Goal: Task Accomplishment & Management: Manage account settings

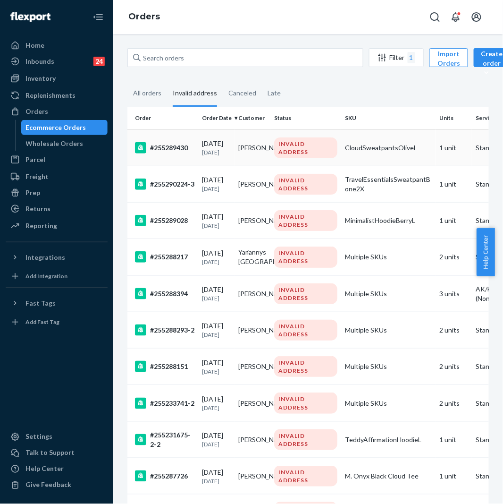
click at [182, 145] on div "#255289430" at bounding box center [164, 147] width 59 height 11
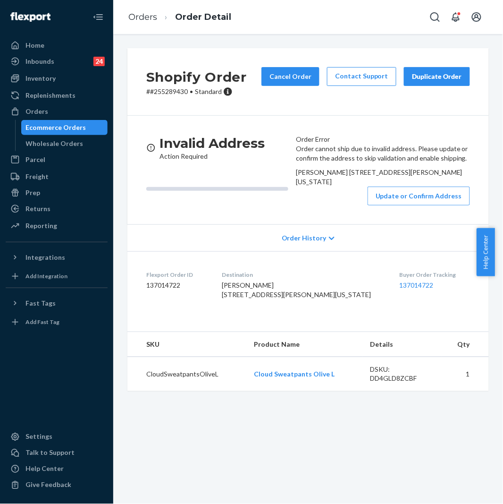
click at [166, 95] on p "# #255289430 • Standard" at bounding box center [196, 91] width 101 height 9
copy p "255289430"
click at [397, 205] on button "Update or Confirm Address" at bounding box center [419, 195] width 102 height 19
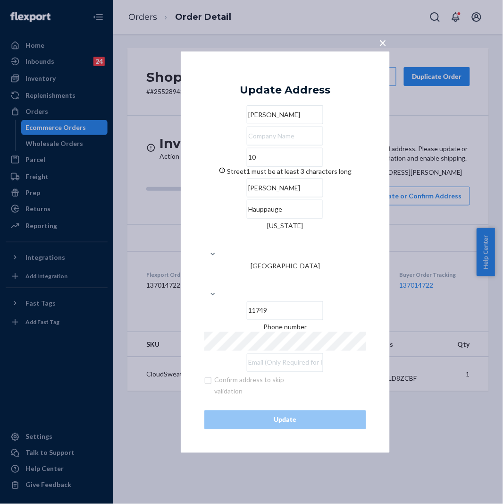
click at [257, 167] on input "10" at bounding box center [285, 157] width 76 height 19
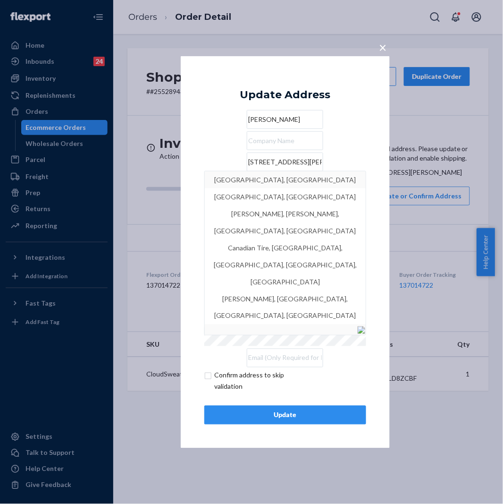
type input "[STREET_ADDRESS][PERSON_NAME]"
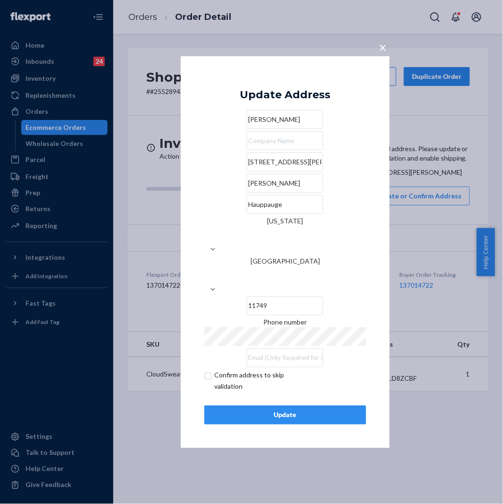
click at [411, 213] on div "× Update Address Greg [STREET_ADDRESS][PERSON_NAME][PERSON_NAME][US_STATE] Phon…" at bounding box center [251, 252] width 503 height 504
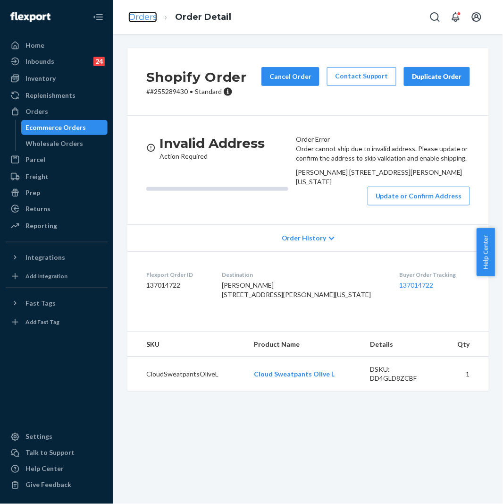
click at [135, 17] on link "Orders" at bounding box center [142, 17] width 29 height 10
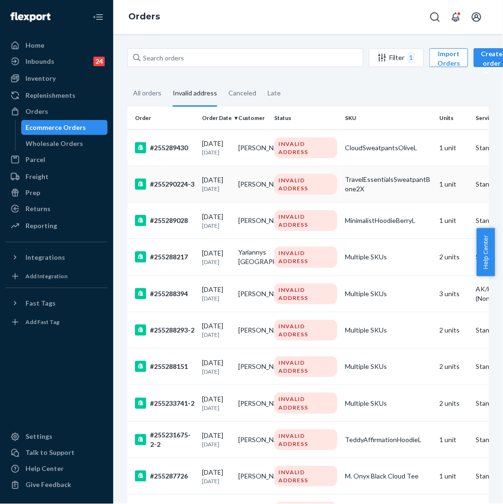
click at [185, 182] on div "#255290224-3" at bounding box center [164, 183] width 59 height 11
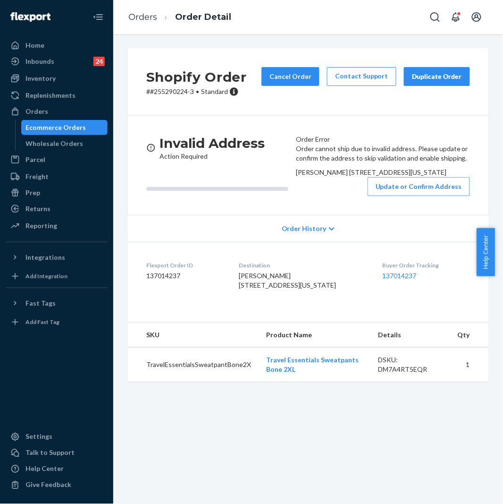
click at [173, 90] on p "# #255290224-3 • Standard" at bounding box center [196, 91] width 101 height 9
copy p "255290224"
click at [395, 196] on button "Update or Confirm Address" at bounding box center [419, 186] width 102 height 19
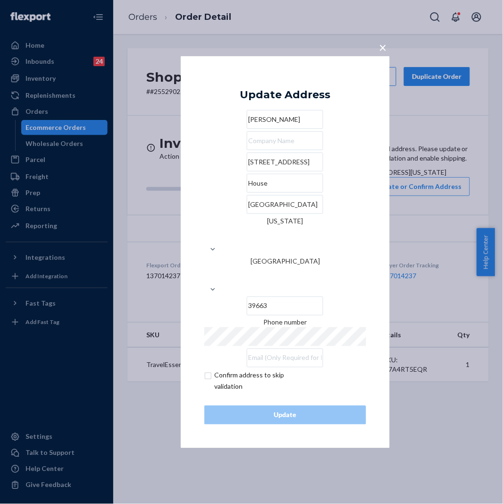
click at [247, 171] on input "[STREET_ADDRESS]" at bounding box center [285, 161] width 76 height 19
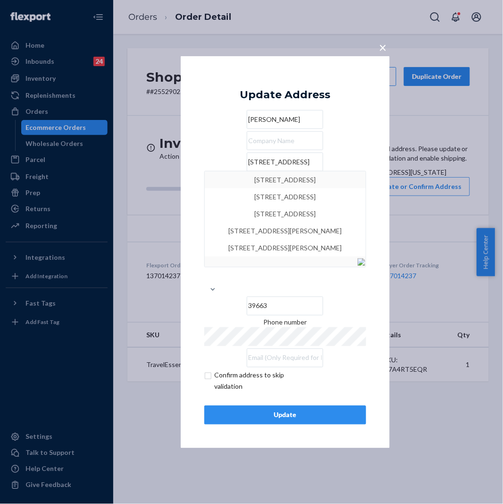
click at [290, 171] on input "[STREET_ADDRESS]" at bounding box center [285, 161] width 76 height 19
type input "[STREET_ADDRESS]"
type input "[GEOGRAPHIC_DATA]"
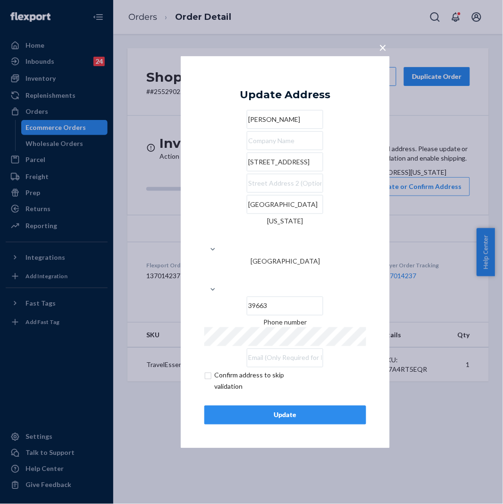
click at [328, 408] on div "× Update Address [PERSON_NAME] [STREET_ADDRESS][US_STATE] Phone number Confirm …" at bounding box center [285, 252] width 209 height 392
click at [336, 410] on div "Update" at bounding box center [285, 414] width 146 height 9
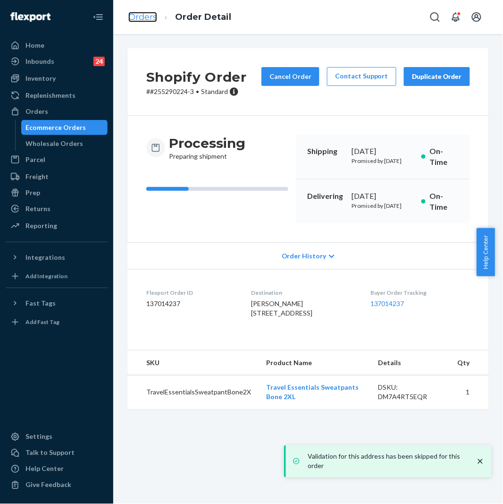
click at [150, 20] on link "Orders" at bounding box center [142, 17] width 29 height 10
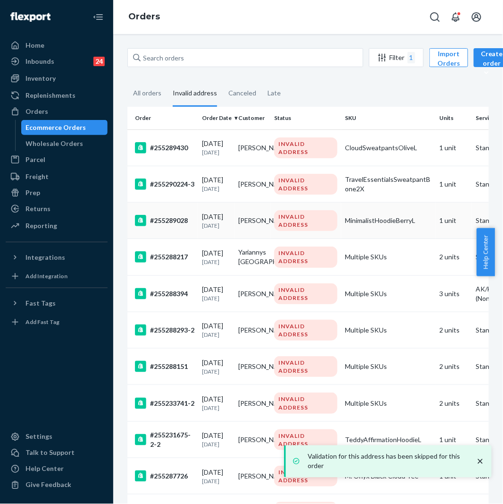
click at [181, 223] on div "#255289028" at bounding box center [164, 220] width 59 height 11
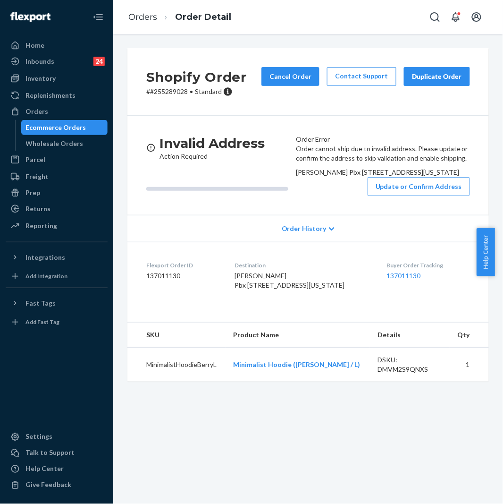
click at [181, 99] on div "Shopify Order # #255289028 • Standard Cancel Order Contact Support Duplicate Or…" at bounding box center [308, 81] width 362 height 67
click at [181, 92] on p "# #255289028 • Standard" at bounding box center [196, 91] width 101 height 9
copy p "255289028"
click at [416, 196] on button "Update or Confirm Address" at bounding box center [419, 186] width 102 height 19
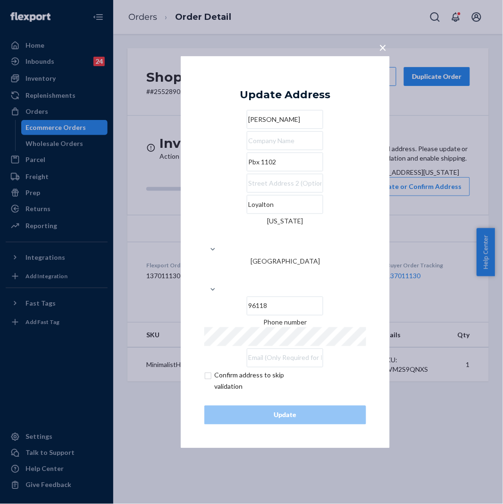
click at [159, 135] on div "× Update Address [PERSON_NAME] Pbx [STREET_ADDRESS][US_STATE] Phone number Conf…" at bounding box center [251, 252] width 503 height 504
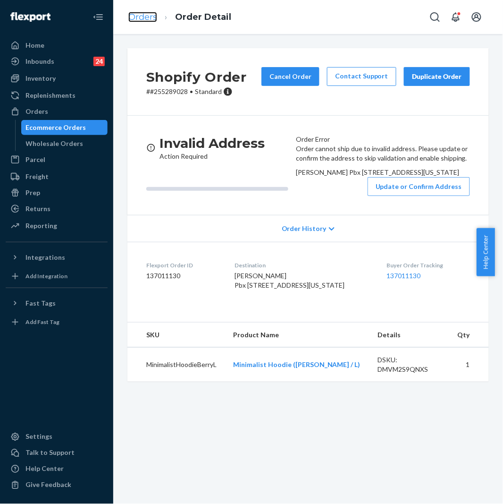
click at [146, 16] on link "Orders" at bounding box center [142, 17] width 29 height 10
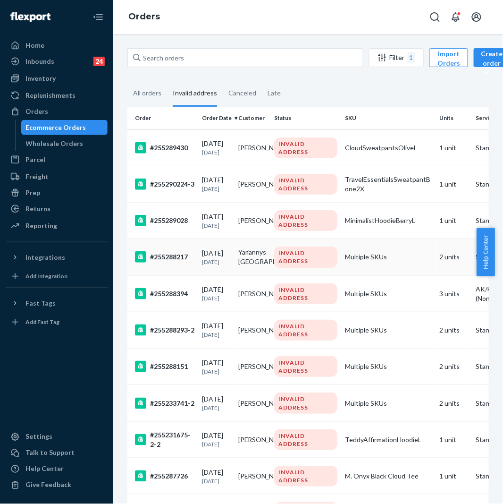
click at [173, 255] on div "#255288217" at bounding box center [164, 256] width 59 height 11
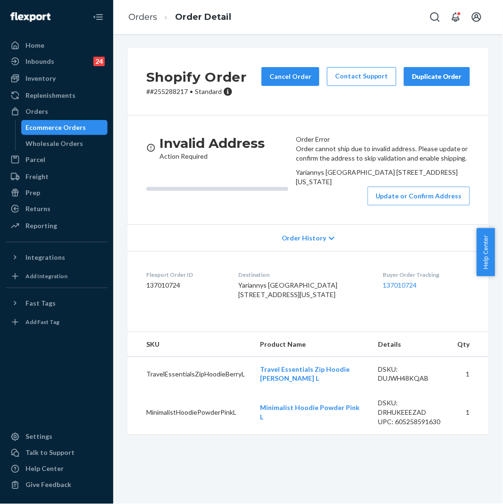
click at [168, 91] on p "# #255288217 • Standard" at bounding box center [196, 91] width 101 height 9
copy p "255288217"
click at [393, 205] on button "Update or Confirm Address" at bounding box center [419, 195] width 102 height 19
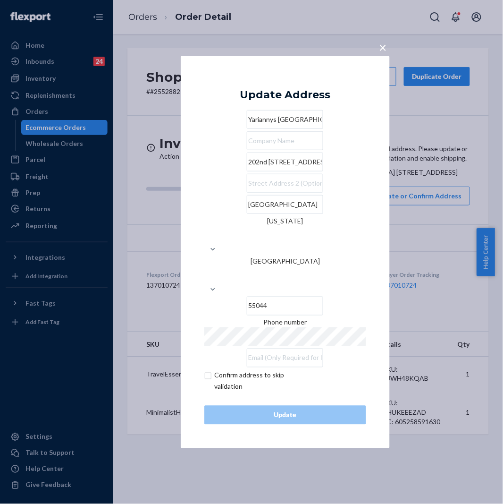
click at [298, 171] on input "202nd [STREET_ADDRESS]" at bounding box center [285, 161] width 76 height 19
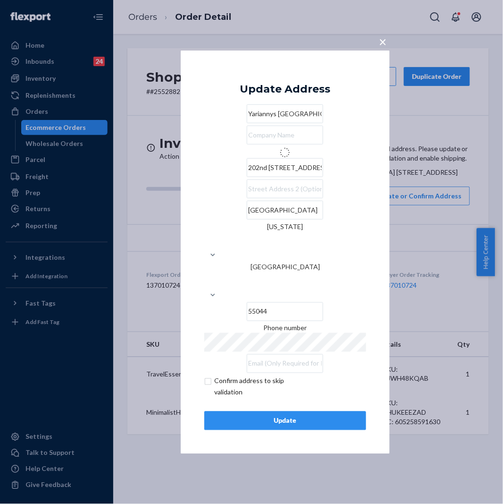
type input "[STREET_ADDRESS]"
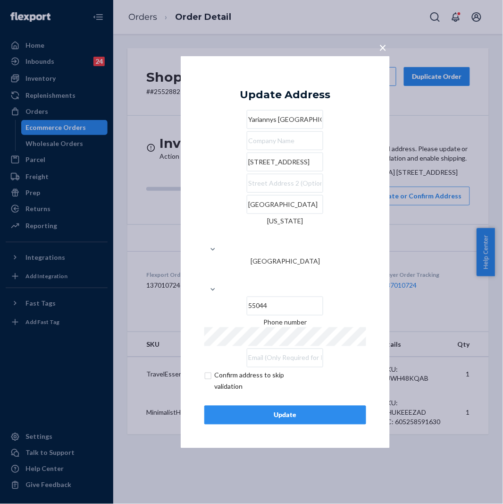
click at [303, 410] on div "Update" at bounding box center [285, 414] width 146 height 9
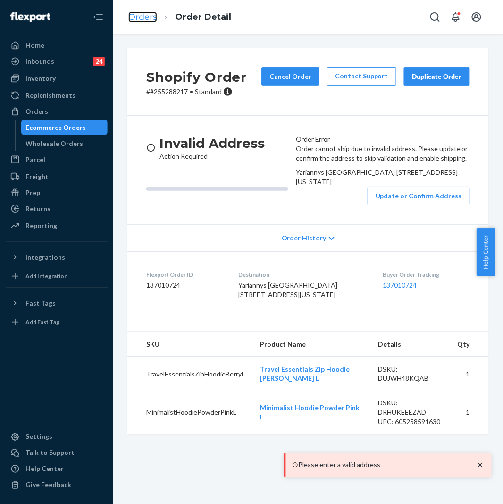
click at [149, 20] on link "Orders" at bounding box center [142, 17] width 29 height 10
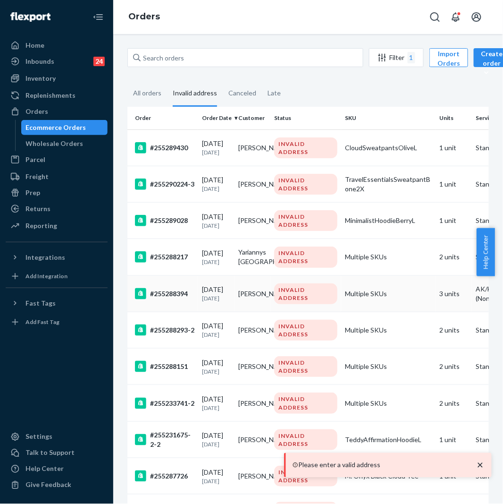
click at [179, 291] on div "#255288394" at bounding box center [164, 293] width 59 height 11
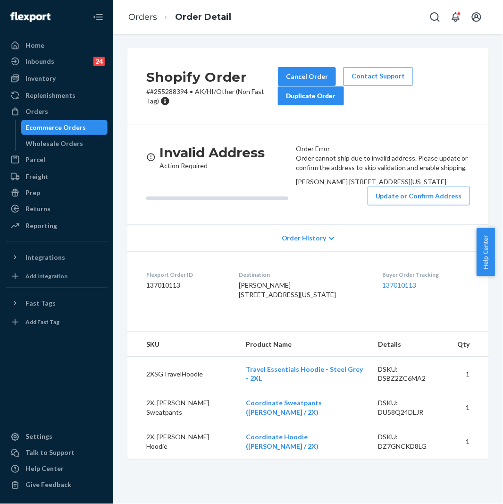
click at [171, 90] on p "# #255288394 • AK/HI/Other (Non Fast Tag)" at bounding box center [212, 96] width 132 height 19
copy p "255288394"
click at [392, 205] on button "Update or Confirm Address" at bounding box center [419, 195] width 102 height 19
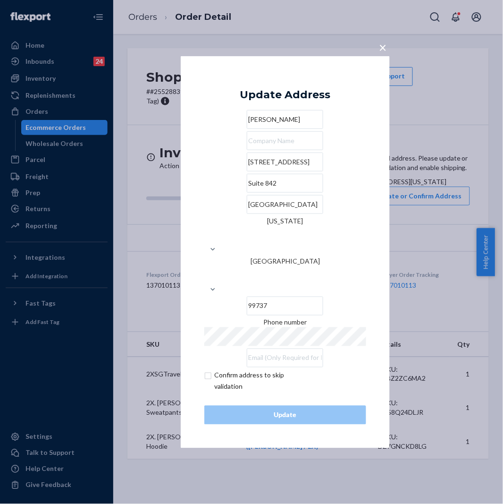
click at [279, 171] on input "[STREET_ADDRESS]" at bounding box center [285, 161] width 76 height 19
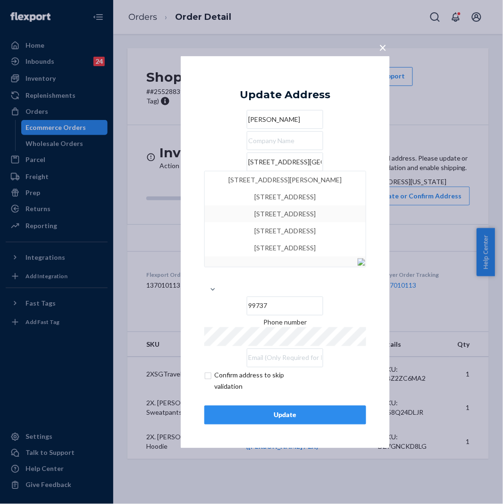
type input "[STREET_ADDRESS][GEOGRAPHIC_DATA]"
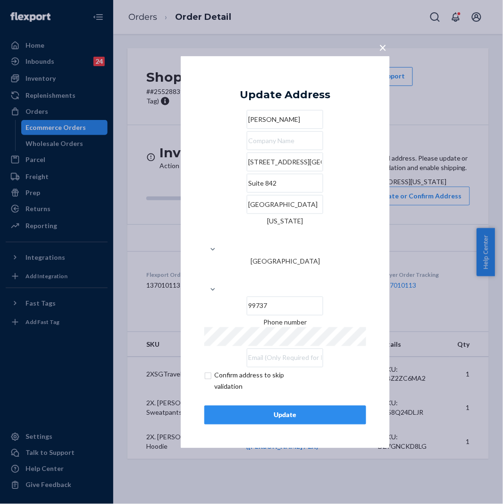
click at [435, 227] on div "× Update Address [PERSON_NAME] [STREET_ADDRESS][US_STATE] Phone number Confirm …" at bounding box center [251, 252] width 503 height 504
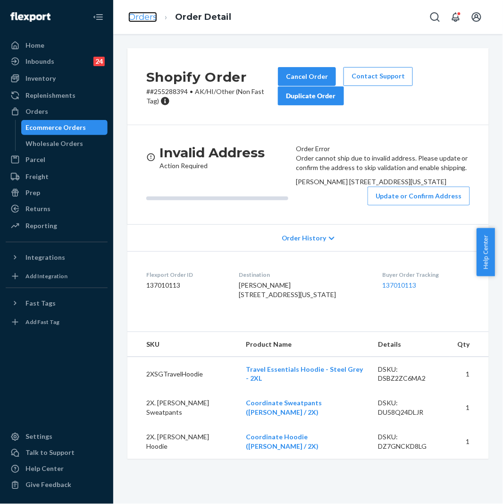
click at [143, 15] on link "Orders" at bounding box center [142, 17] width 29 height 10
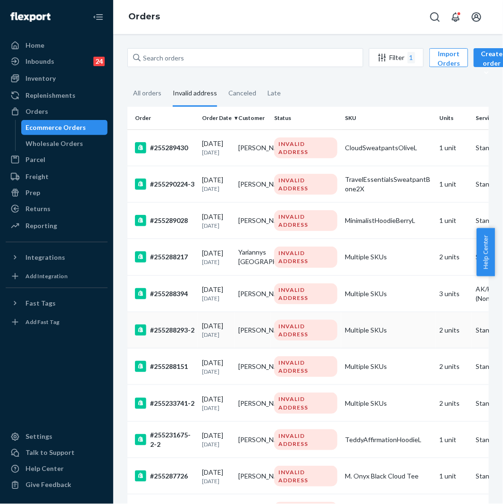
click at [168, 332] on div "#255288293-2" at bounding box center [164, 329] width 59 height 11
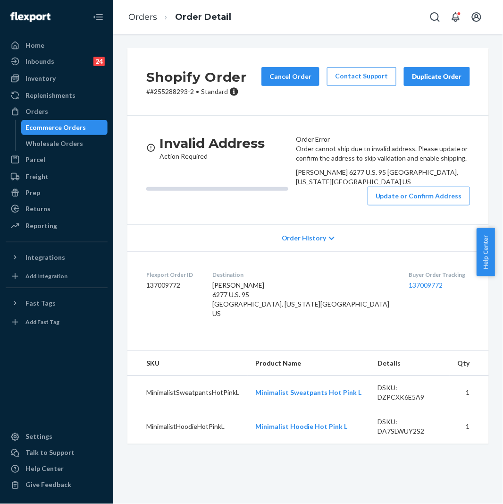
click at [177, 87] on p "# #255288293-2 • Standard" at bounding box center [196, 91] width 101 height 9
copy p "255288293"
click at [402, 205] on button "Update or Confirm Address" at bounding box center [419, 195] width 102 height 19
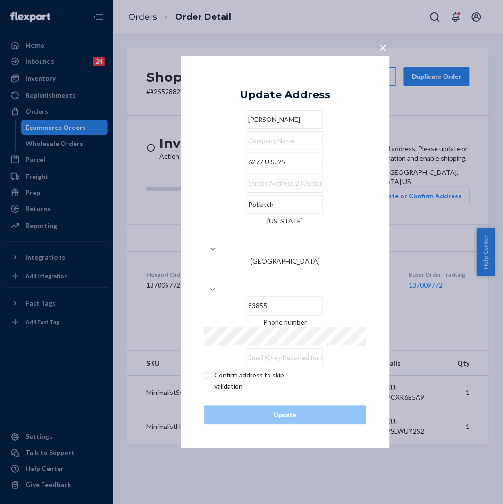
click at [271, 171] on input "6277 U.S. 95" at bounding box center [285, 161] width 76 height 19
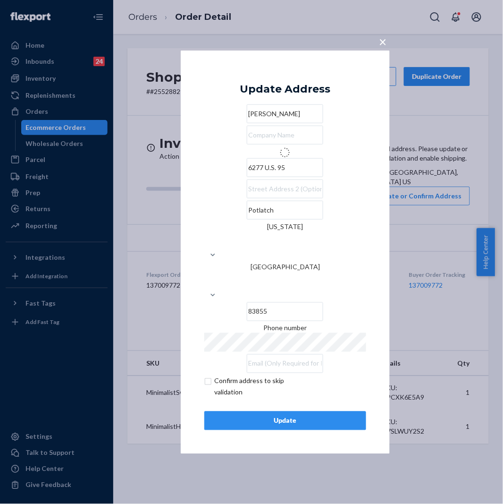
type input "US-95"
type input "[GEOGRAPHIC_DATA]"
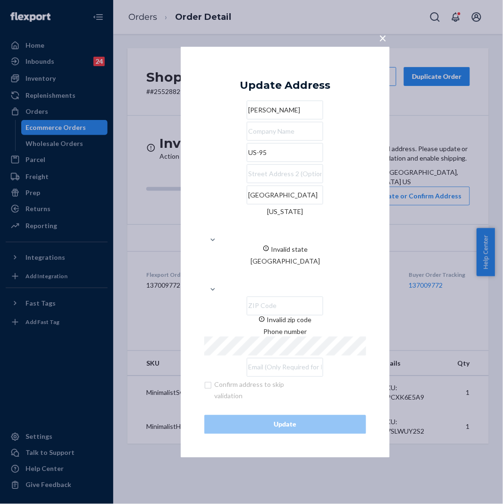
click at [323, 296] on input "Invalid zip code" at bounding box center [285, 305] width 76 height 19
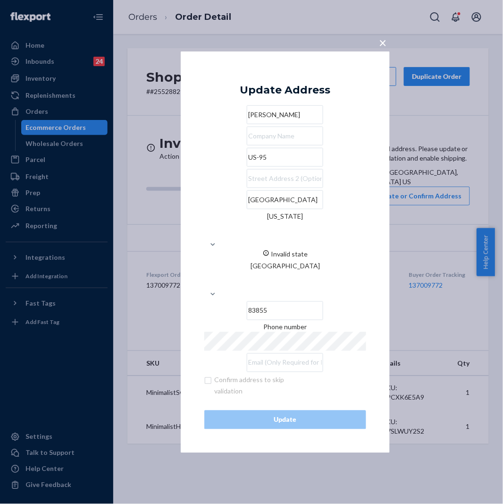
type input "83855"
click at [334, 225] on div "[US_STATE]" at bounding box center [285, 225] width 162 height 28
click at [286, 225] on input "[US_STATE] Invalid state" at bounding box center [285, 230] width 1 height 19
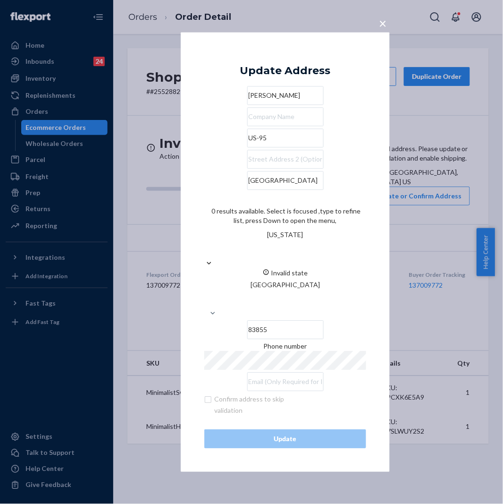
click at [332, 241] on div "[US_STATE]" at bounding box center [285, 244] width 162 height 28
click at [286, 241] on input "0 results available. Select is focused ,type to refine list, press Down to open…" at bounding box center [285, 248] width 1 height 19
click at [426, 326] on div "× Update Address [PERSON_NAME] US-95 [GEOGRAPHIC_DATA] 0 results available. Sel…" at bounding box center [251, 252] width 503 height 504
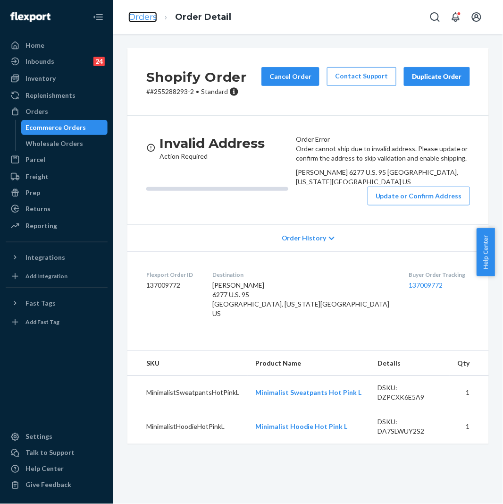
click at [146, 13] on link "Orders" at bounding box center [142, 17] width 29 height 10
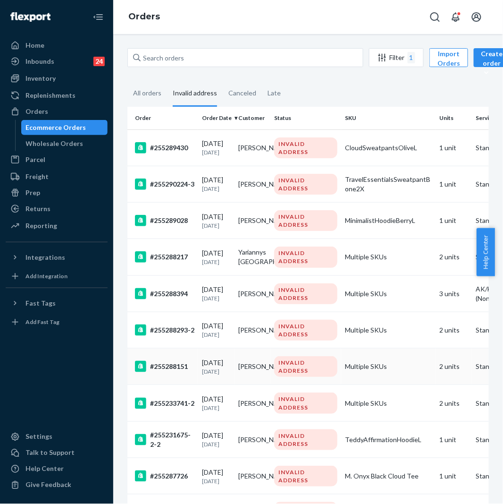
click at [173, 366] on div "#255288151" at bounding box center [164, 366] width 59 height 11
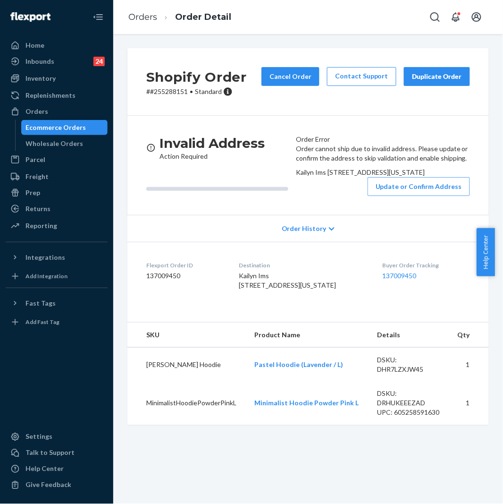
click at [175, 93] on p "# #255288151 • Standard" at bounding box center [196, 91] width 101 height 9
copy p "255288151"
click at [409, 196] on button "Update or Confirm Address" at bounding box center [419, 186] width 102 height 19
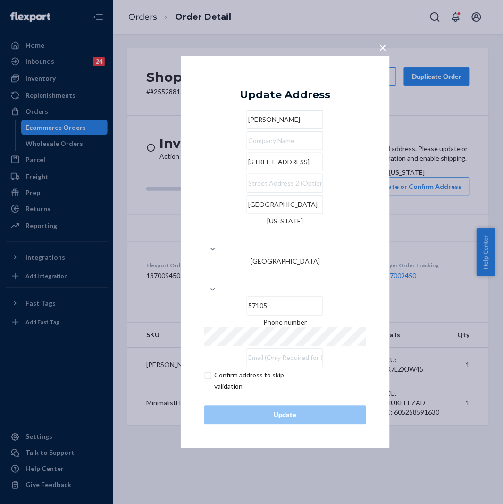
click at [317, 171] on input "[STREET_ADDRESS]" at bounding box center [285, 161] width 76 height 19
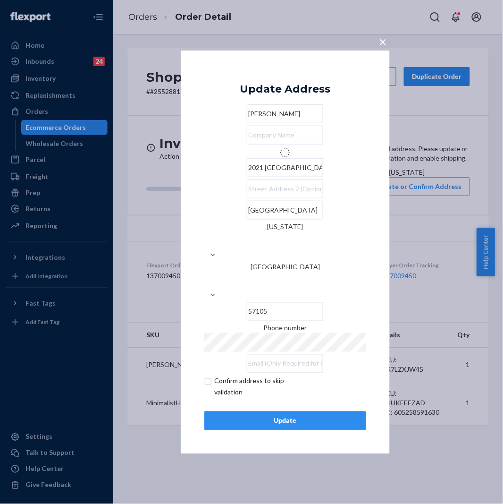
type input "[STREET_ADDRESS]"
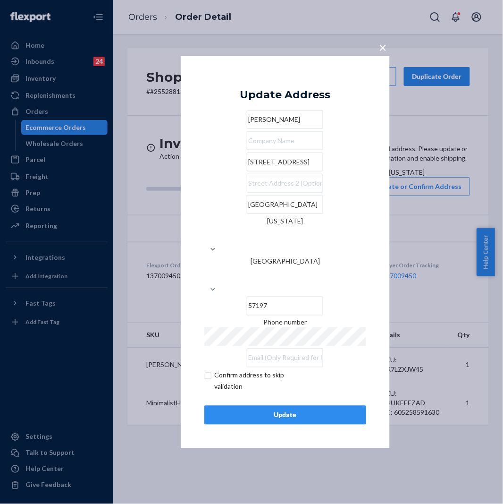
click at [323, 296] on input "57197" at bounding box center [285, 305] width 76 height 19
type input "57105"
click at [289, 386] on div "Update Address [PERSON_NAME] [STREET_ADDRESS][US_STATE] Phone number Confirm ad…" at bounding box center [285, 251] width 162 height 345
click at [295, 410] on div "Update" at bounding box center [285, 414] width 146 height 9
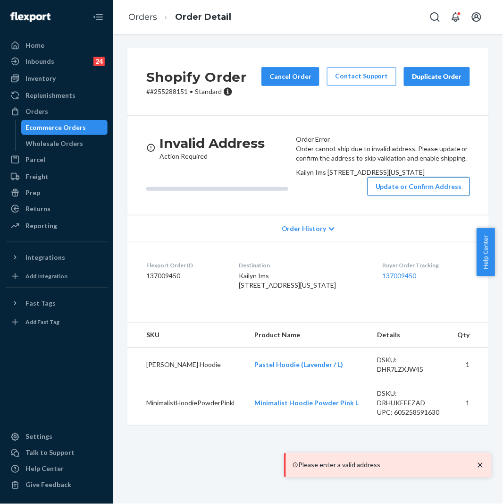
click at [369, 196] on button "Update or Confirm Address" at bounding box center [419, 186] width 102 height 19
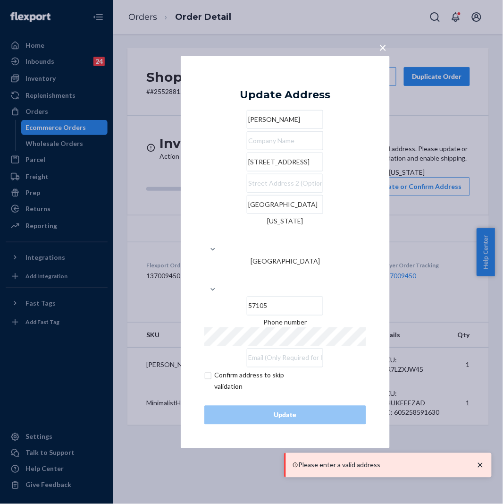
click at [310, 171] on input "[STREET_ADDRESS]" at bounding box center [285, 161] width 76 height 19
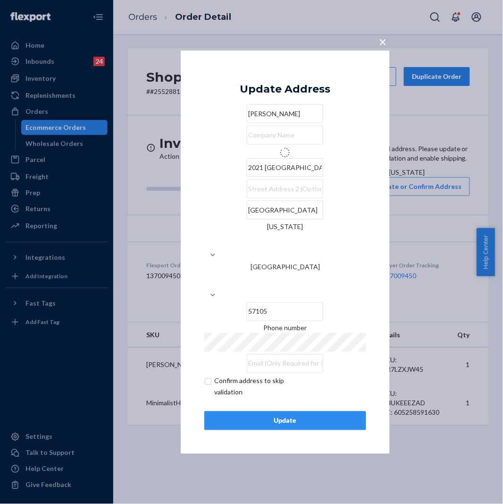
type input "[STREET_ADDRESS]"
type input "57197"
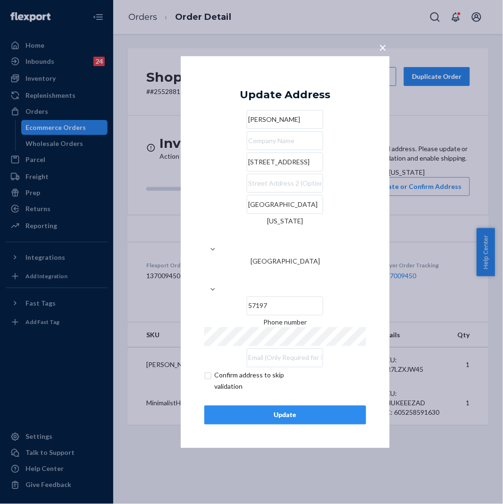
click at [286, 410] on div "Update" at bounding box center [285, 414] width 146 height 9
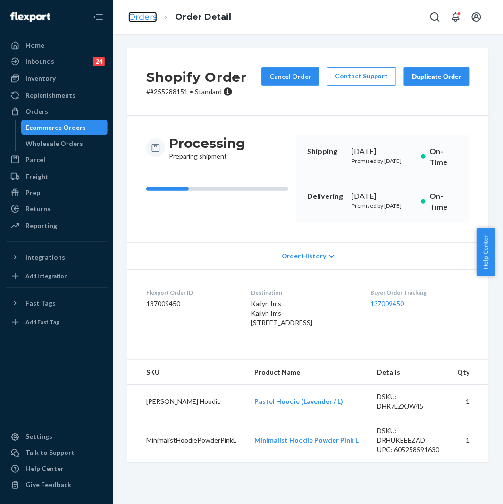
click at [143, 22] on link "Orders" at bounding box center [142, 17] width 29 height 10
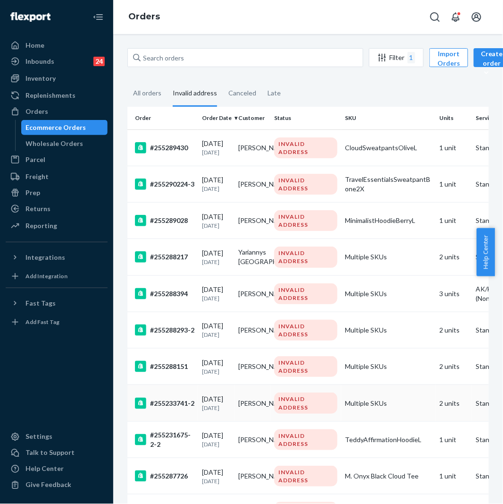
click at [177, 404] on div "#255233741-2" at bounding box center [164, 402] width 59 height 11
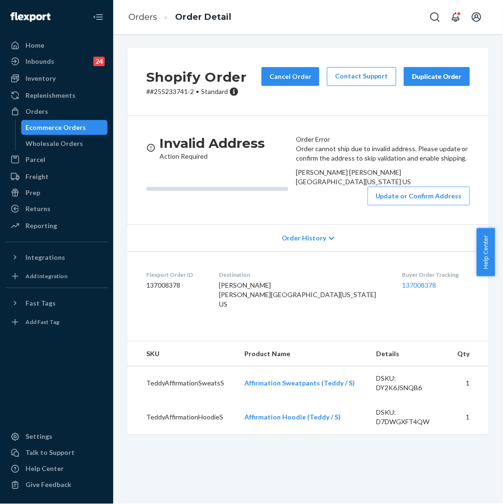
click at [172, 92] on p "# #255233741-2 • Standard" at bounding box center [196, 91] width 101 height 9
copy p "255233741"
click at [374, 205] on button "Update or Confirm Address" at bounding box center [419, 195] width 102 height 19
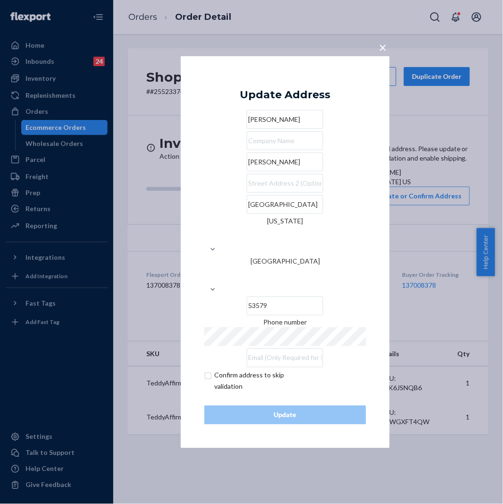
click at [166, 247] on div "× Update Address [PERSON_NAME][GEOGRAPHIC_DATA][PERSON_NAME][US_STATE] Phone nu…" at bounding box center [251, 252] width 503 height 504
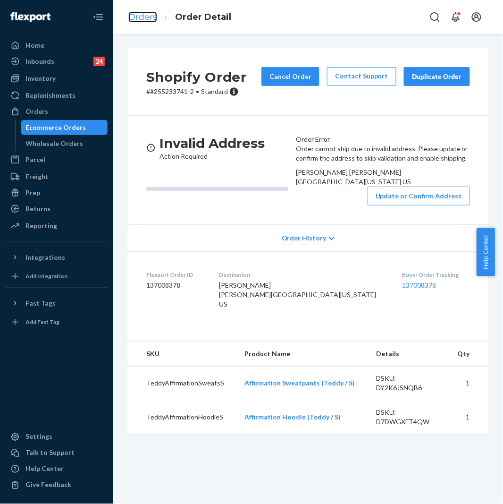
click at [145, 20] on link "Orders" at bounding box center [142, 17] width 29 height 10
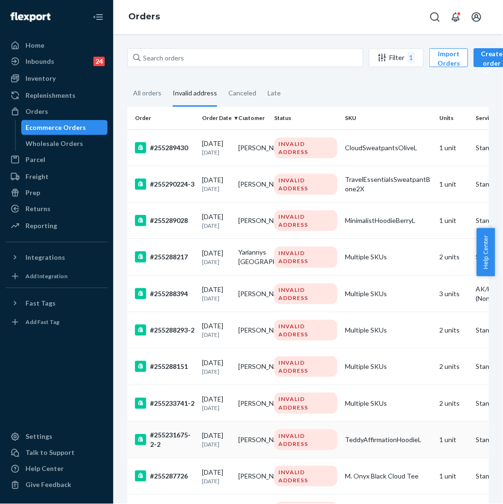
click at [178, 437] on div "#255231675-2-2" at bounding box center [164, 439] width 59 height 19
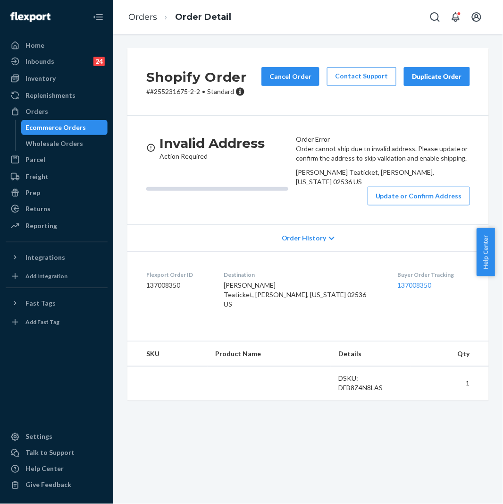
click at [168, 93] on p "# #255231675-2-2 • Standard" at bounding box center [196, 91] width 101 height 9
copy p "255231675"
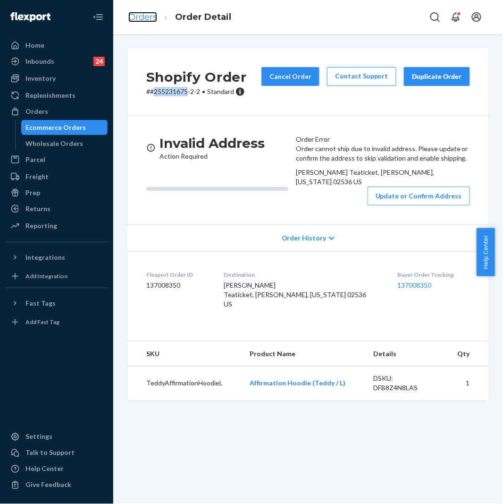
click at [150, 20] on link "Orders" at bounding box center [142, 17] width 29 height 10
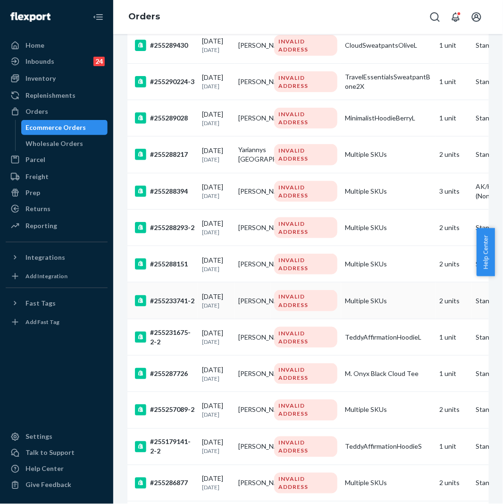
scroll to position [105, 0]
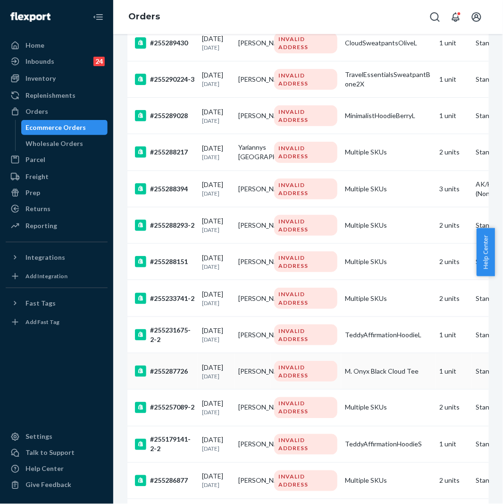
click at [168, 372] on div "#255287726" at bounding box center [164, 370] width 59 height 11
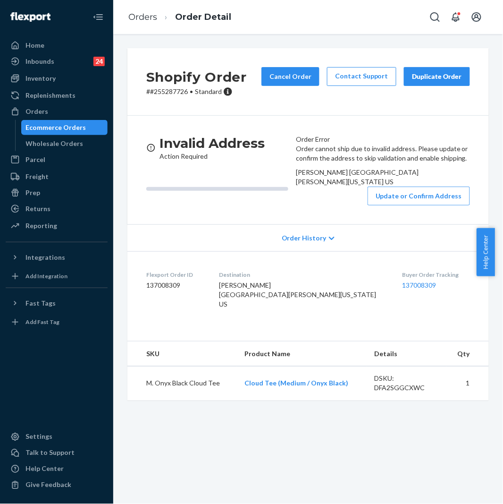
click at [173, 87] on p "# #255287726 • Standard" at bounding box center [196, 91] width 101 height 9
click at [167, 91] on p "# #255287726 • Standard" at bounding box center [196, 91] width 101 height 9
copy p "255287726"
click at [431, 205] on button "Update or Confirm Address" at bounding box center [419, 195] width 102 height 19
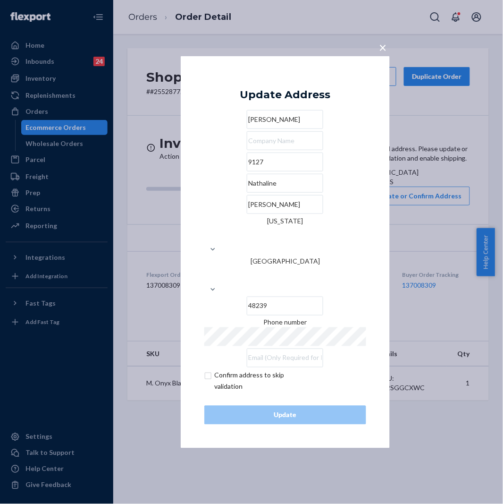
click at [279, 171] on input "9127" at bounding box center [285, 161] width 76 height 19
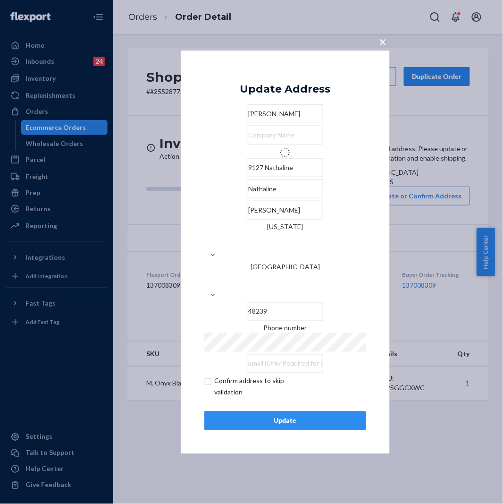
type input "[STREET_ADDRESS]"
type input "[US_STATE]"
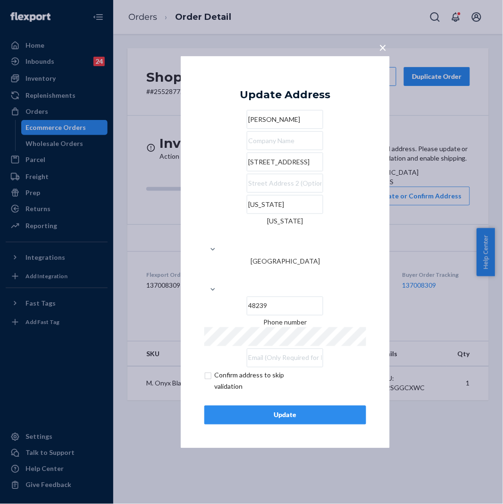
click at [293, 410] on div "Update" at bounding box center [285, 414] width 146 height 9
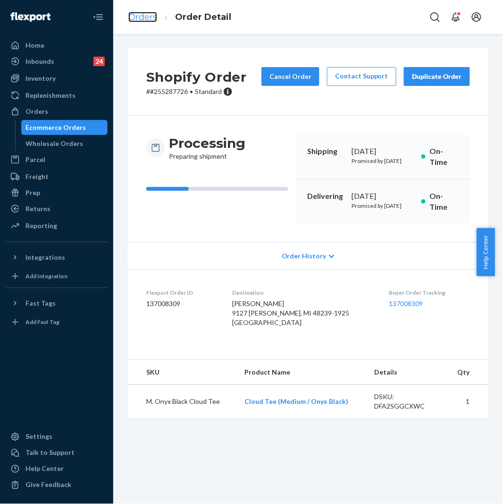
click at [149, 17] on link "Orders" at bounding box center [142, 17] width 29 height 10
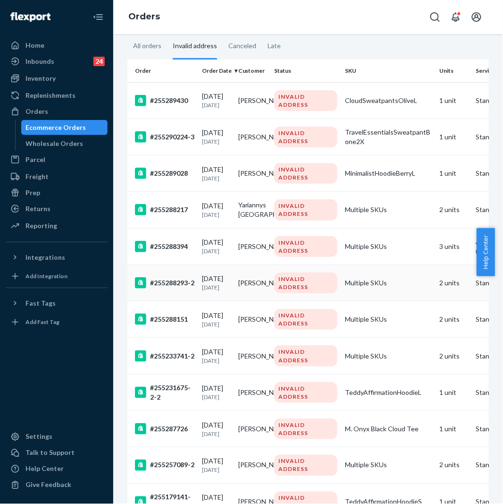
scroll to position [52, 0]
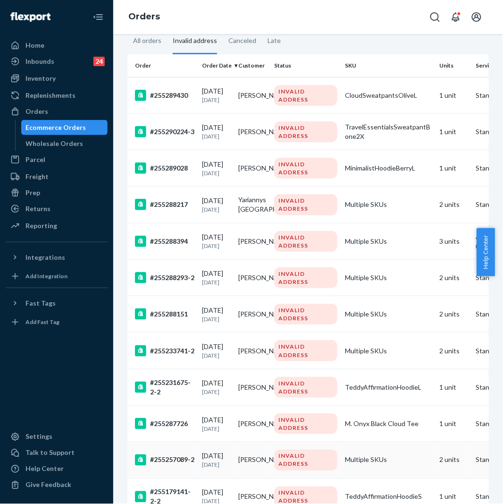
click at [168, 456] on div "#255257089-2" at bounding box center [164, 459] width 59 height 11
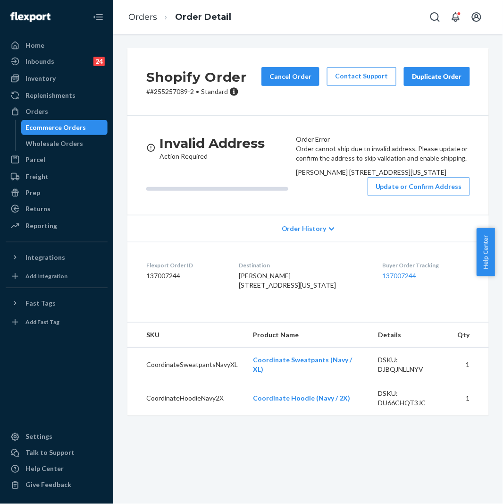
click at [180, 94] on p "# #255257089-2 • Standard" at bounding box center [196, 91] width 101 height 9
click at [411, 196] on button "Update or Confirm Address" at bounding box center [419, 186] width 102 height 19
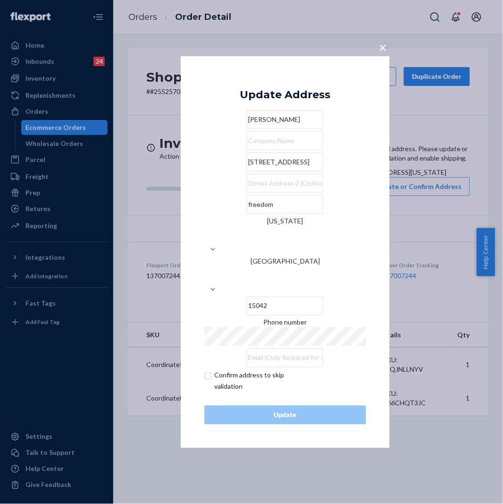
click at [270, 171] on input "[STREET_ADDRESS]" at bounding box center [285, 161] width 76 height 19
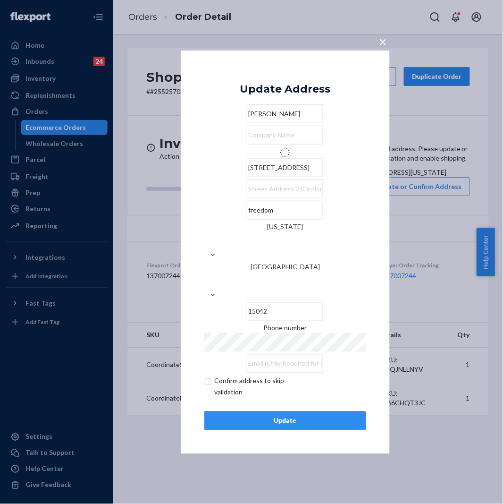
type input "9th St"
type input "Freedom"
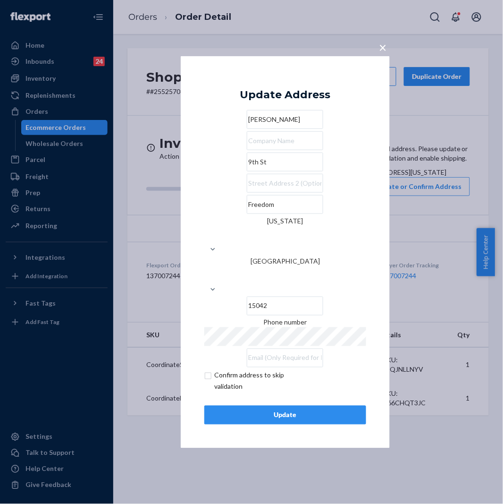
click at [303, 405] on button "Update" at bounding box center [285, 414] width 162 height 19
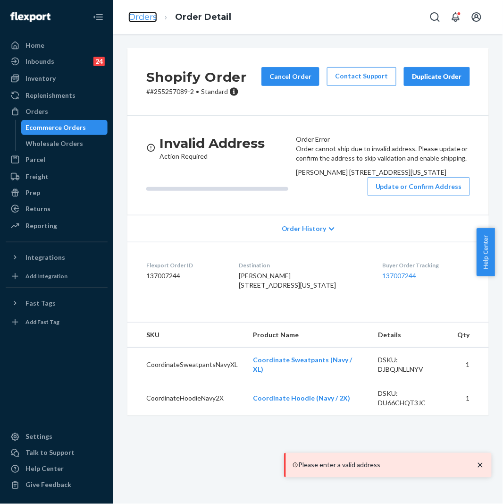
click at [133, 17] on link "Orders" at bounding box center [142, 17] width 29 height 10
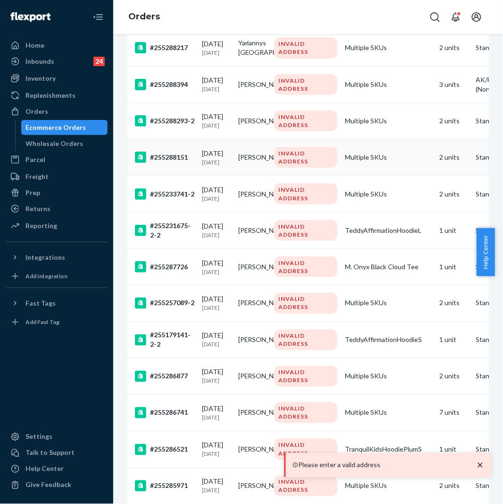
scroll to position [210, 0]
click at [174, 333] on div "#255179141-2-2" at bounding box center [164, 339] width 59 height 19
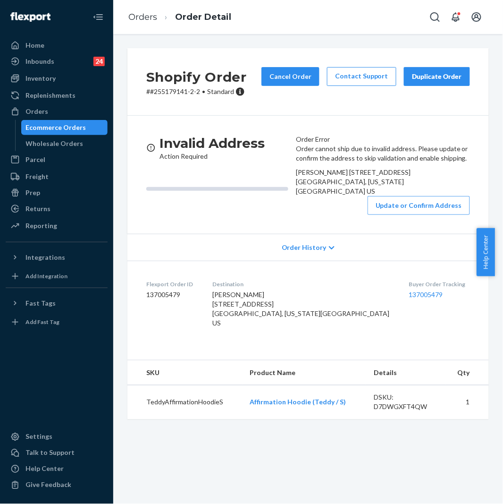
click at [167, 85] on h2 "Shopify Order" at bounding box center [196, 77] width 101 height 20
click at [163, 87] on p "# #255179141-2-2 • Standard" at bounding box center [196, 91] width 101 height 9
click at [399, 215] on button "Update or Confirm Address" at bounding box center [419, 205] width 102 height 19
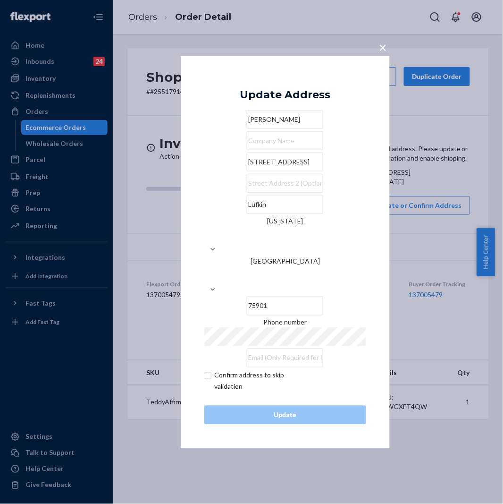
click at [276, 171] on input "[STREET_ADDRESS]" at bounding box center [285, 161] width 76 height 19
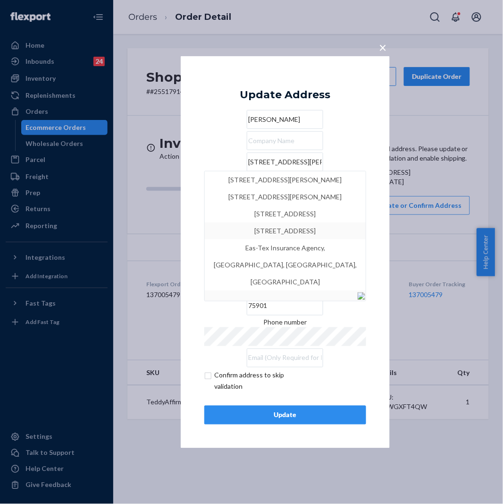
type input "[STREET_ADDRESS][PERSON_NAME]"
click at [428, 229] on div "× Update Address [PERSON_NAME] [STREET_ADDRESS][GEOGRAPHIC_DATA] [STREET_ADDRES…" at bounding box center [251, 252] width 503 height 504
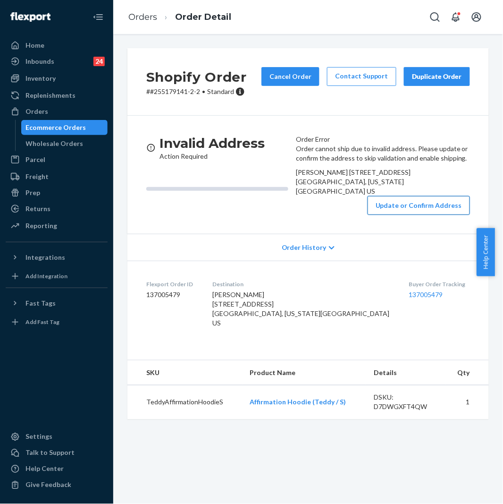
click at [407, 215] on button "Update or Confirm Address" at bounding box center [419, 205] width 102 height 19
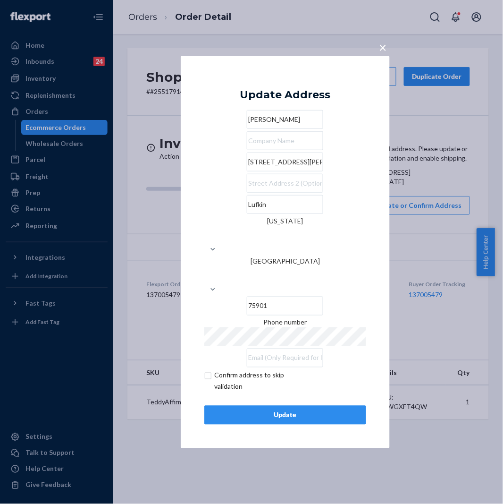
click at [300, 171] on input "[STREET_ADDRESS][PERSON_NAME]" at bounding box center [285, 161] width 76 height 19
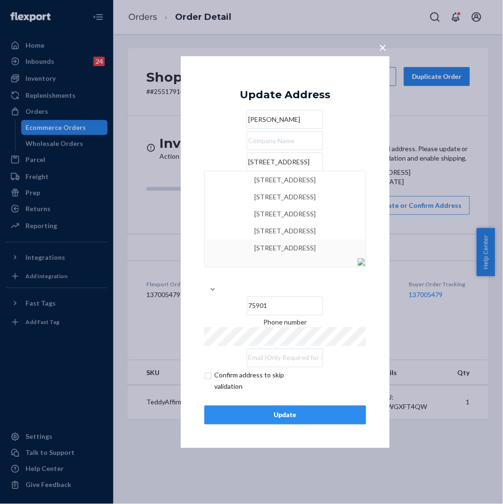
type input "[STREET_ADDRESS]"
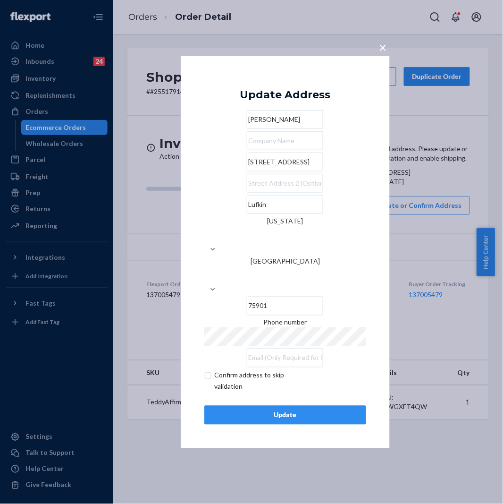
click at [290, 410] on div "Update" at bounding box center [285, 414] width 146 height 9
